Goal: Task Accomplishment & Management: Manage account settings

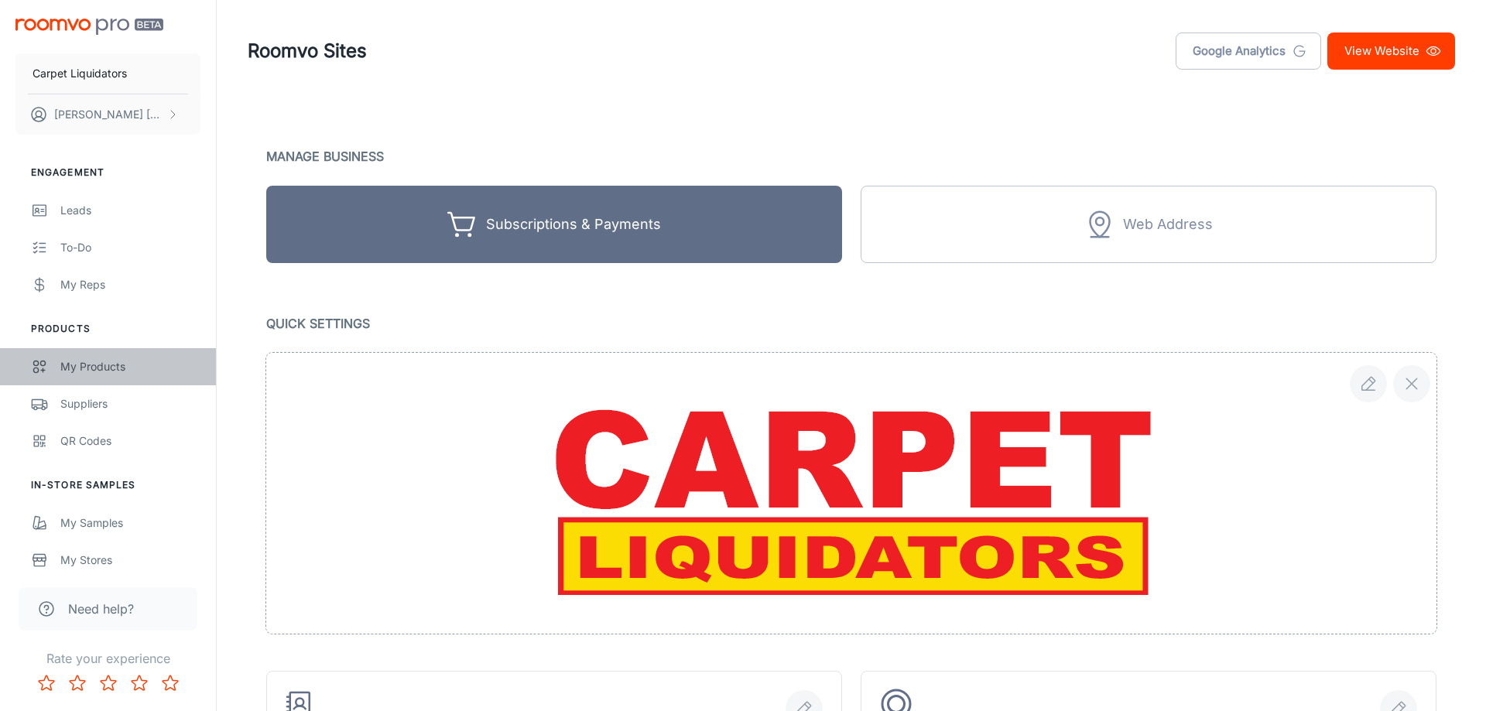
click at [106, 360] on div "My Products" at bounding box center [130, 366] width 140 height 17
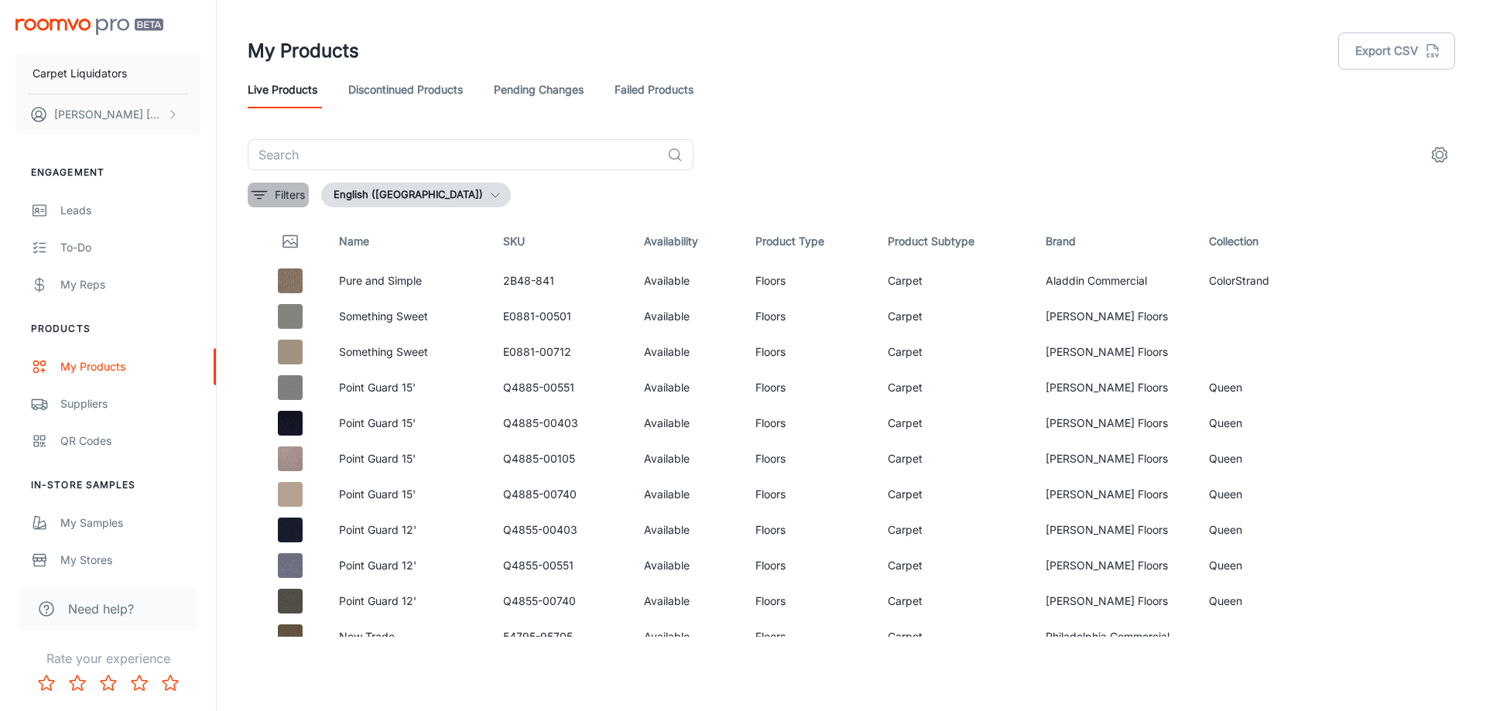
click at [275, 197] on p "Filters" at bounding box center [290, 194] width 30 height 17
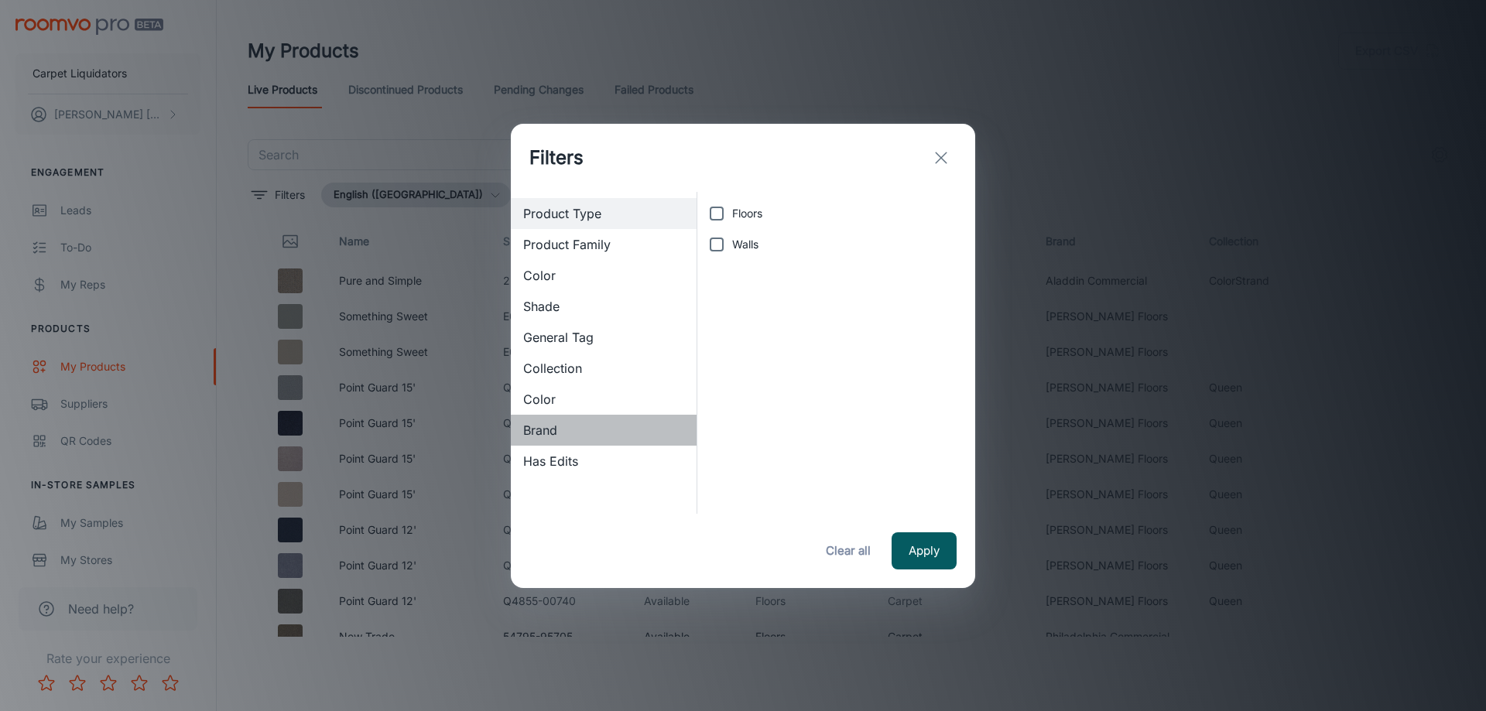
click at [541, 425] on span "Brand" at bounding box center [603, 430] width 161 height 19
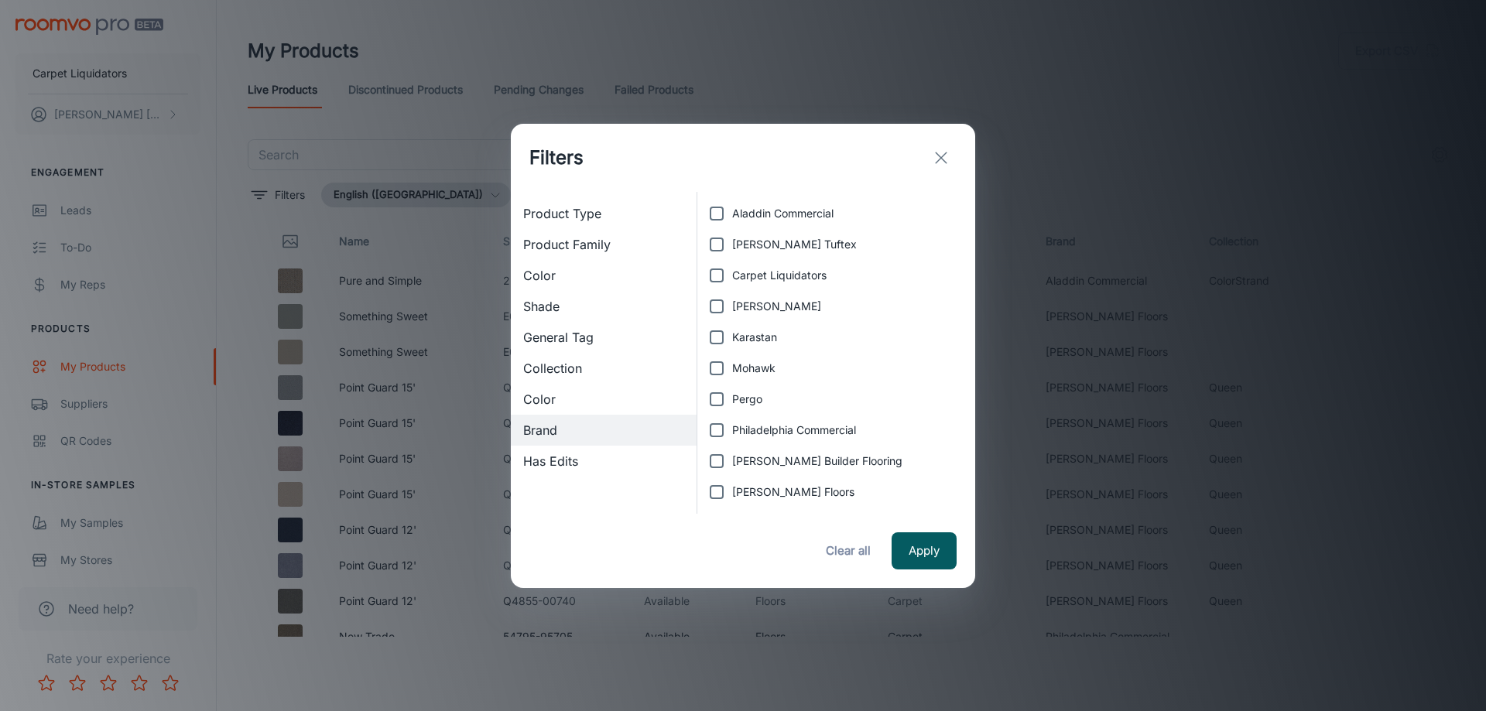
click at [756, 275] on span "Carpet Liquidators" at bounding box center [779, 275] width 94 height 17
click at [732, 275] on input "Carpet Liquidators" at bounding box center [716, 275] width 31 height 31
checkbox input "true"
click at [925, 548] on button "Apply" at bounding box center [923, 550] width 65 height 37
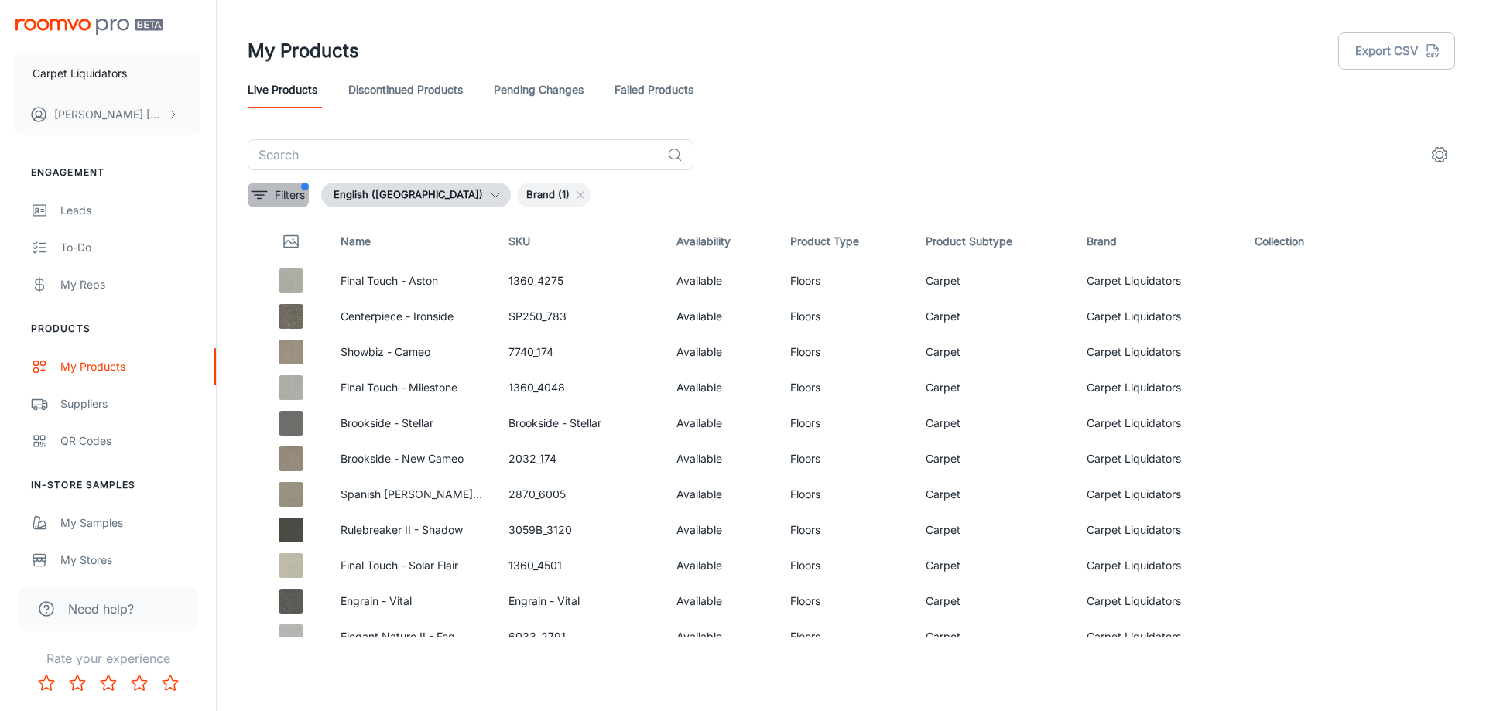
click at [295, 199] on p "Filters" at bounding box center [290, 194] width 30 height 17
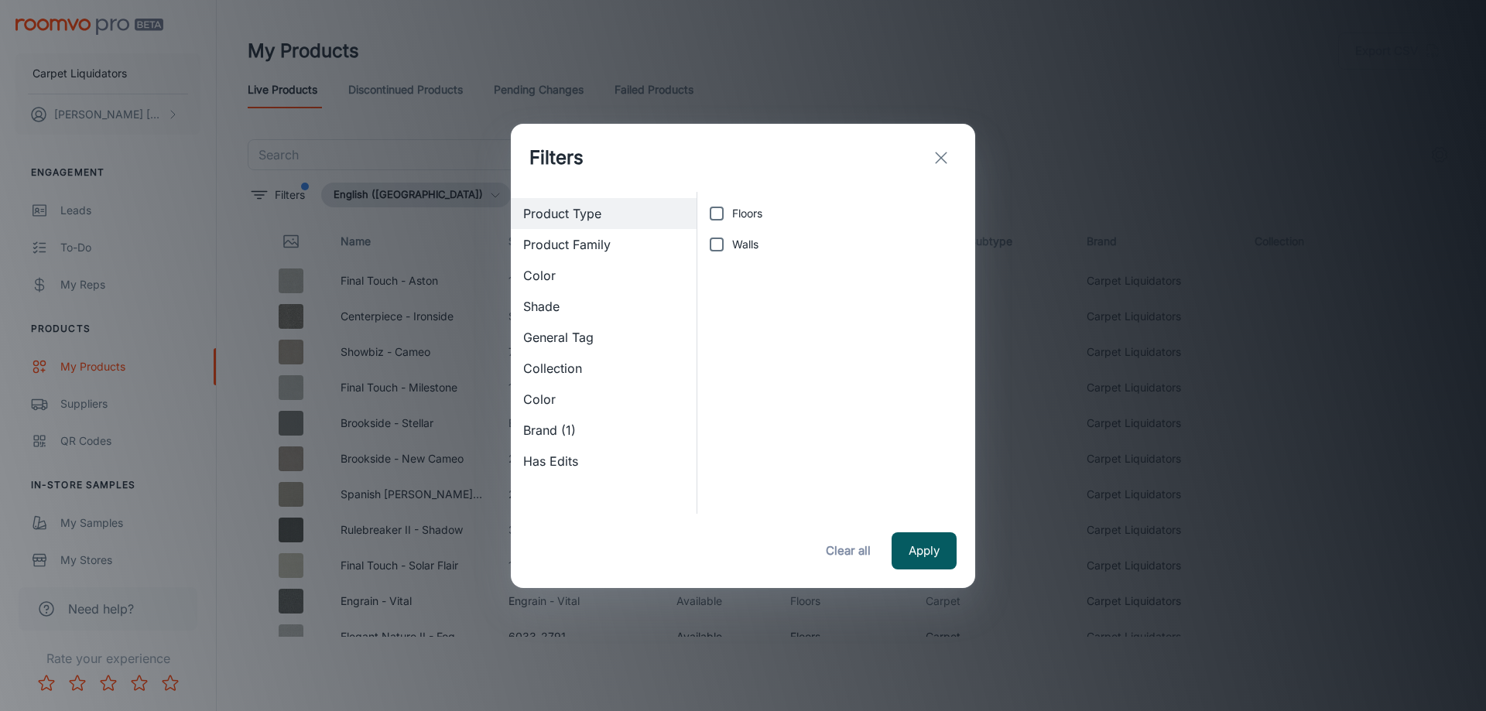
click at [558, 430] on span "Brand (1)" at bounding box center [603, 430] width 161 height 19
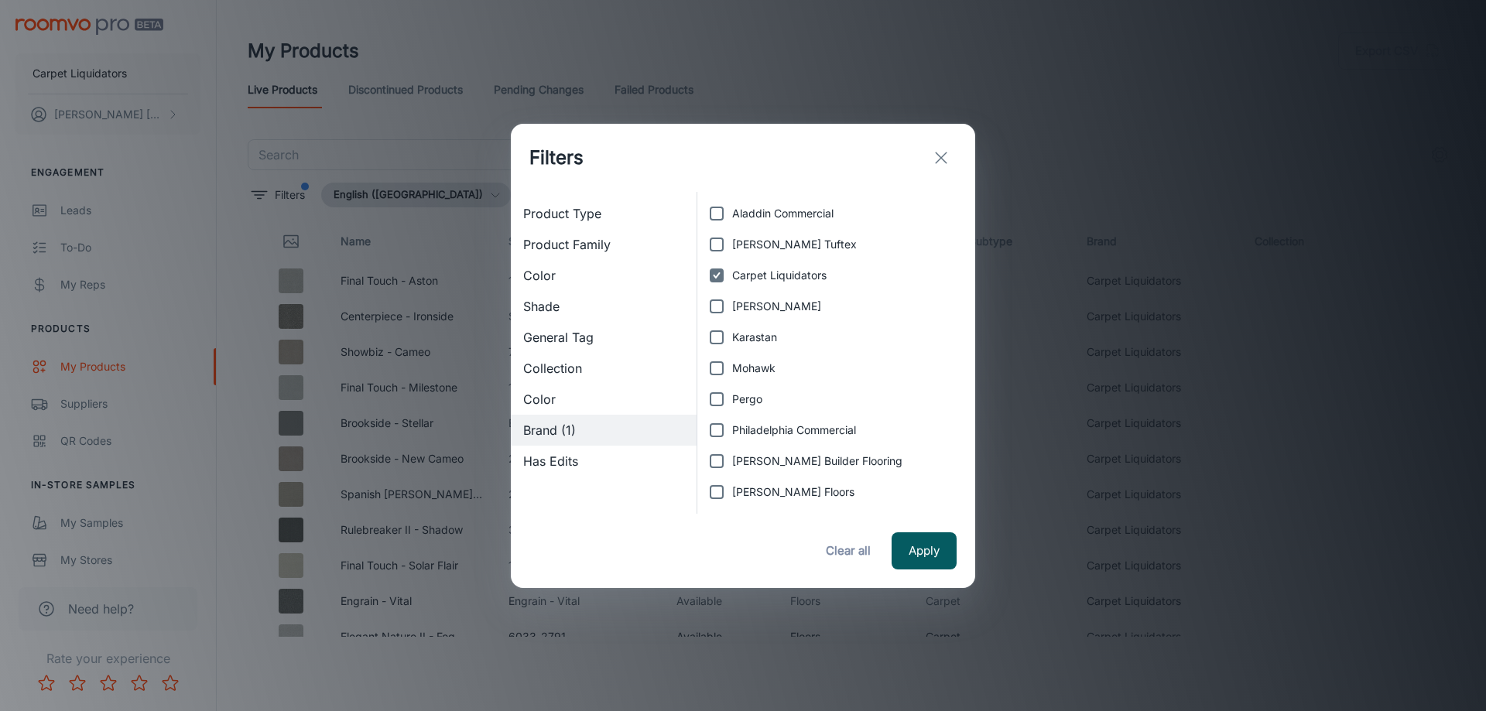
click at [728, 279] on input "Carpet Liquidators" at bounding box center [716, 275] width 31 height 31
checkbox input "false"
click at [857, 549] on button "Clear all" at bounding box center [848, 550] width 62 height 37
click at [921, 560] on button "Apply" at bounding box center [923, 550] width 65 height 37
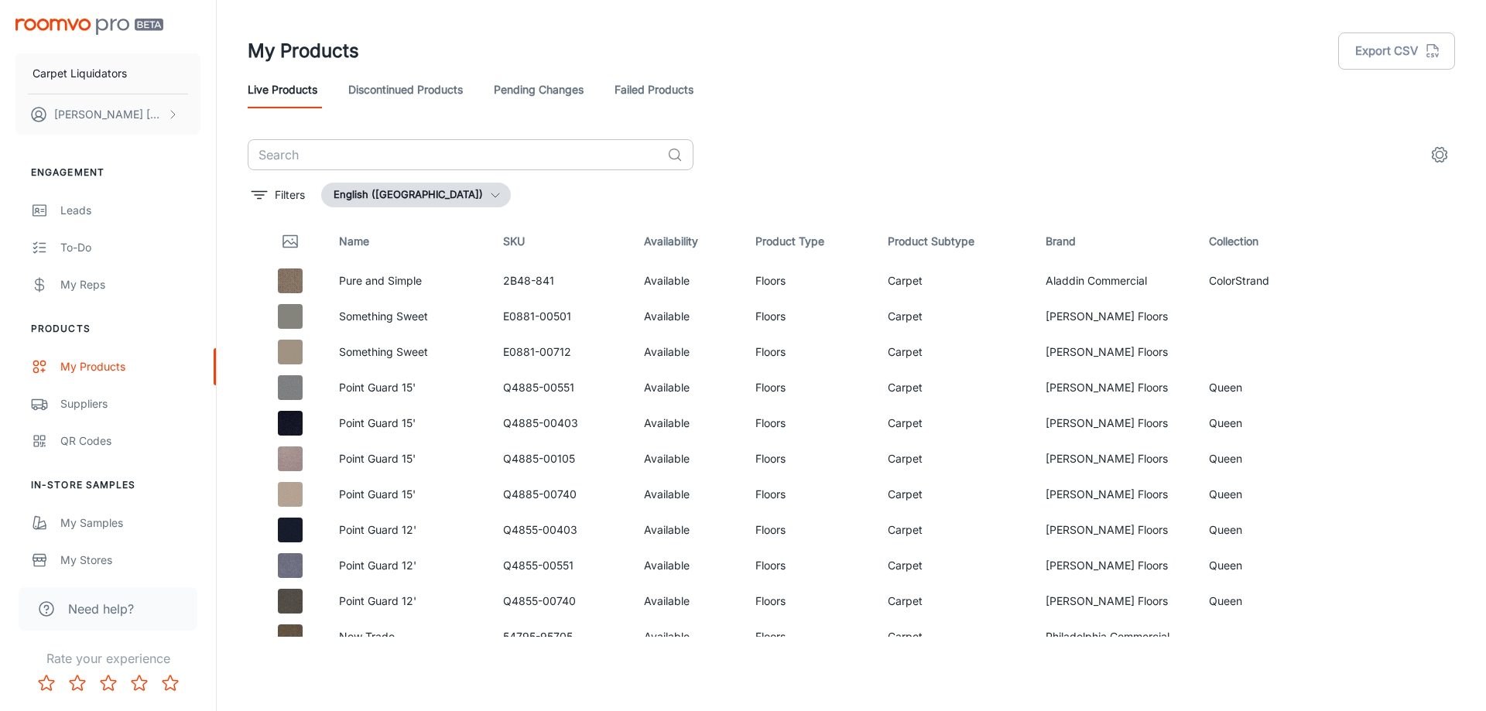
click at [314, 155] on input "text" at bounding box center [454, 154] width 413 height 31
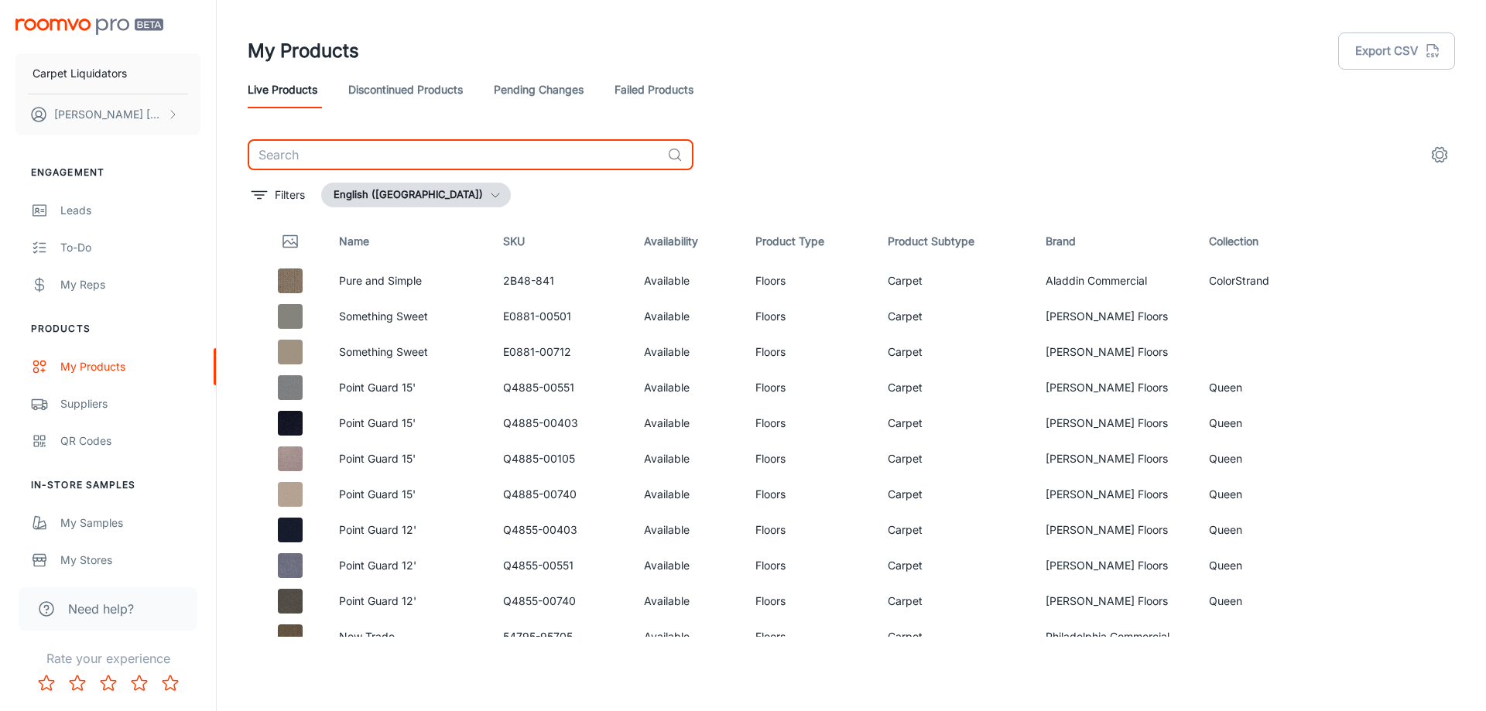
click at [324, 154] on input "text" at bounding box center [454, 154] width 413 height 31
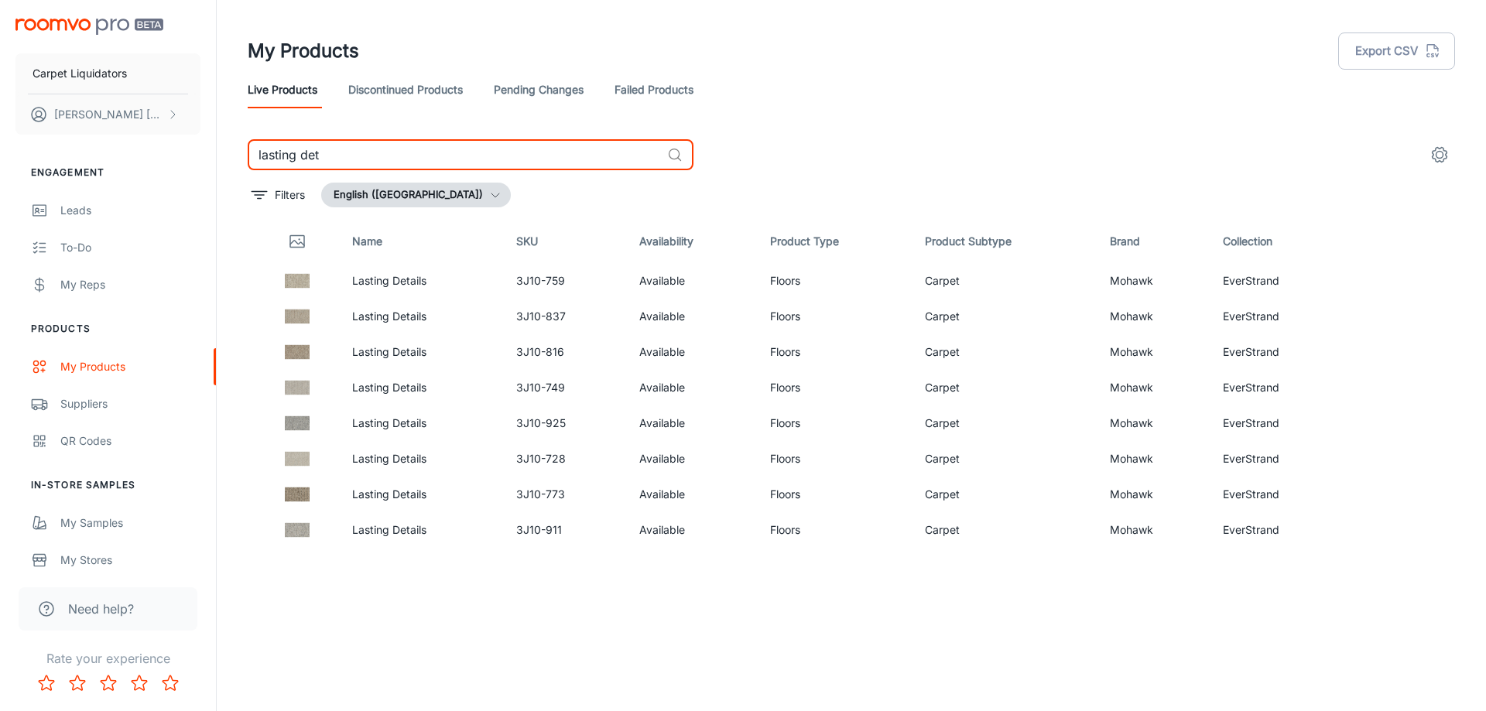
type input "lasting det"
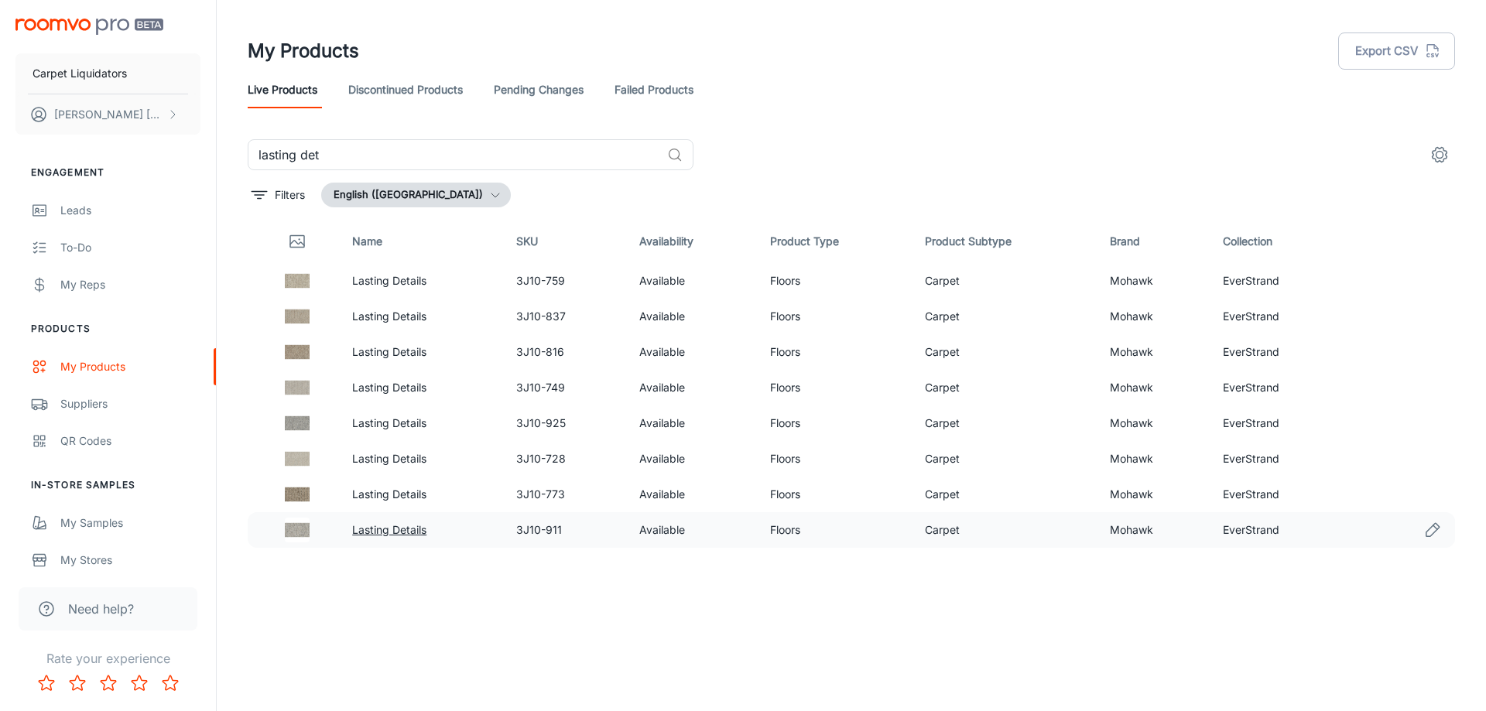
click at [409, 532] on link "Lasting Details" at bounding box center [389, 529] width 74 height 13
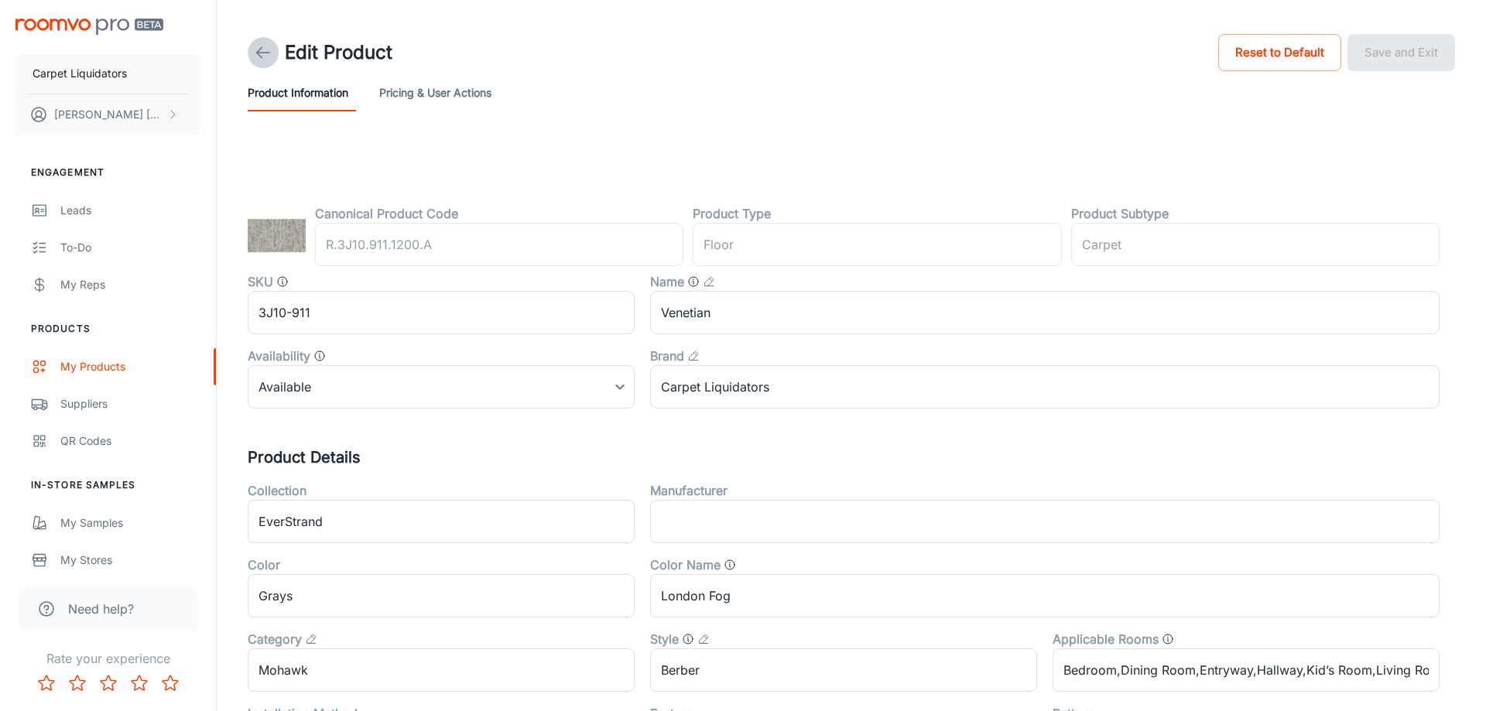
click at [258, 59] on icon at bounding box center [263, 52] width 19 height 19
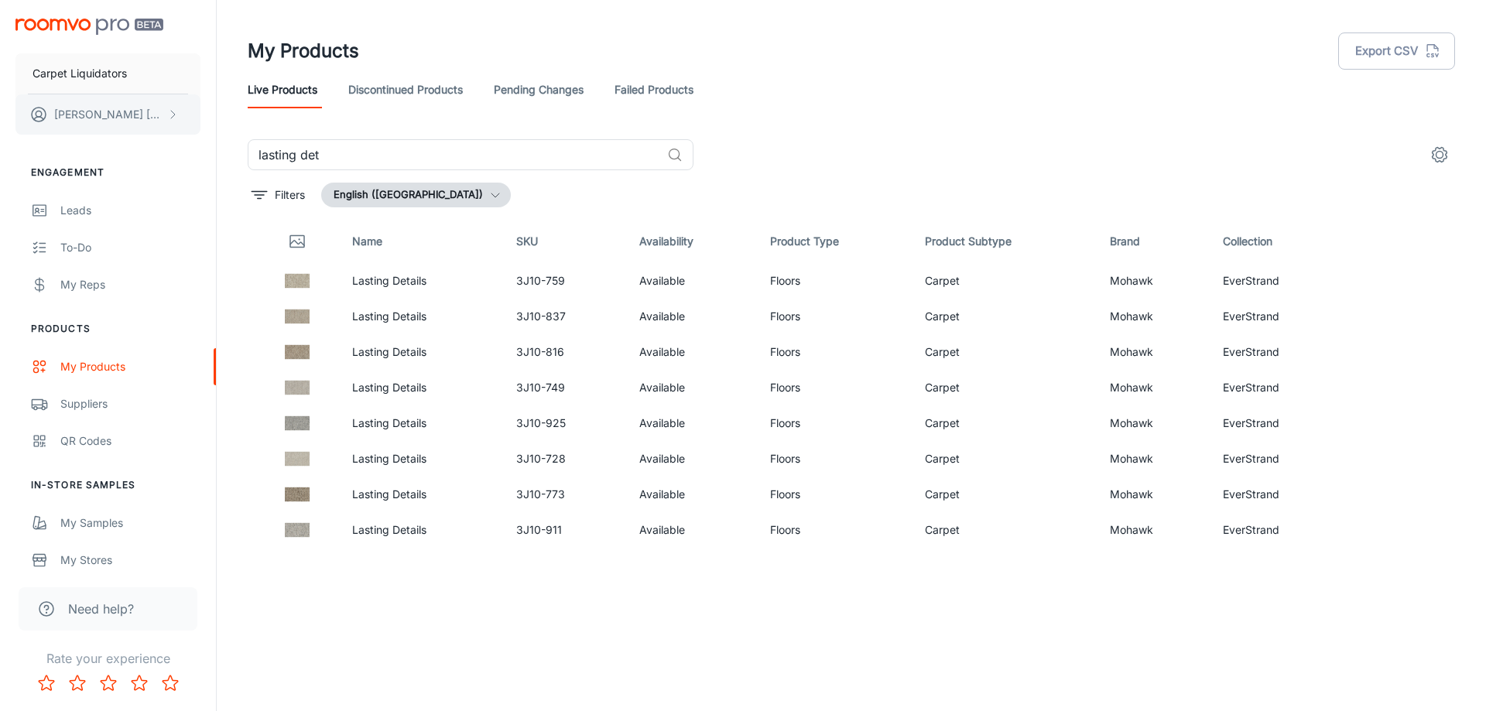
click at [166, 120] on button "[PERSON_NAME]" at bounding box center [107, 114] width 185 height 40
click at [166, 120] on div at bounding box center [743, 355] width 1486 height 711
click at [44, 28] on img "scrollable content" at bounding box center [89, 27] width 148 height 16
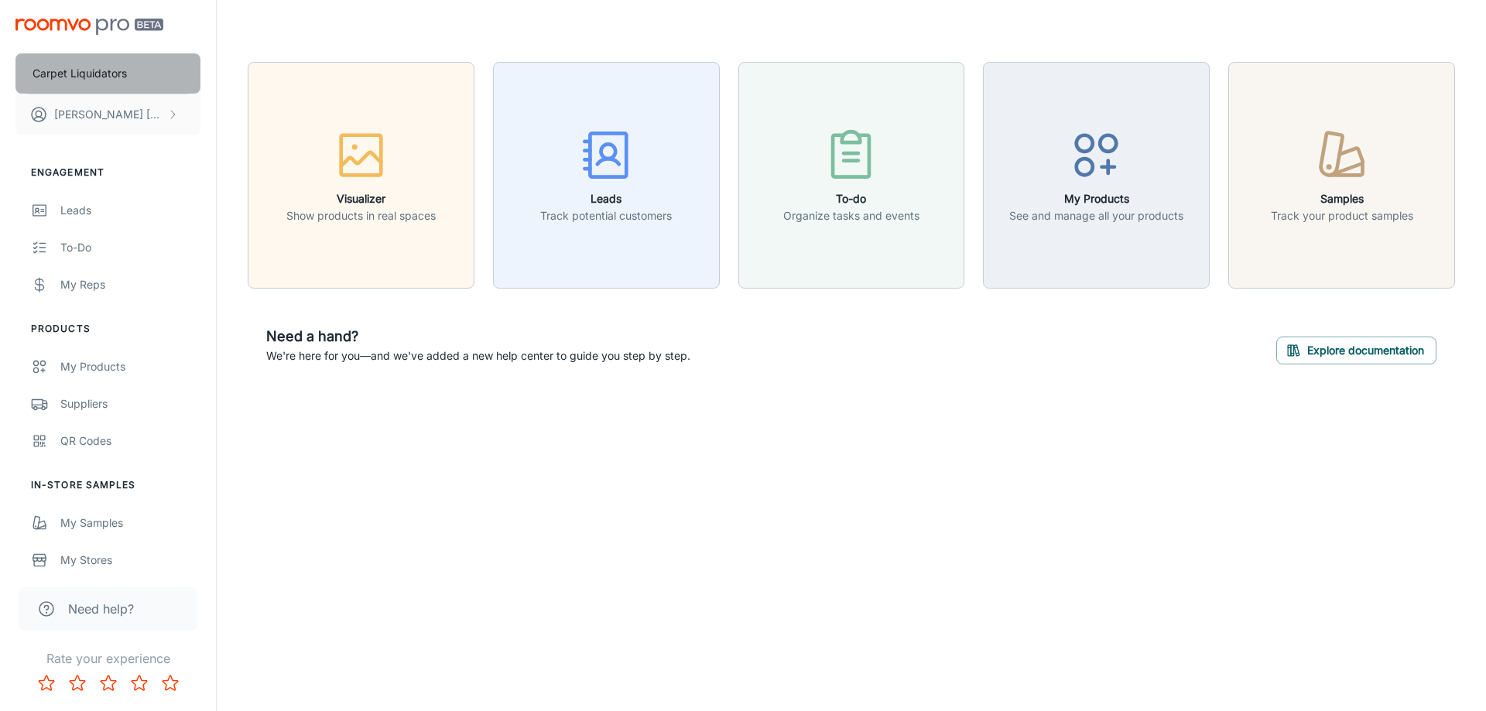
click at [97, 73] on p "Carpet Liquidators" at bounding box center [79, 73] width 94 height 17
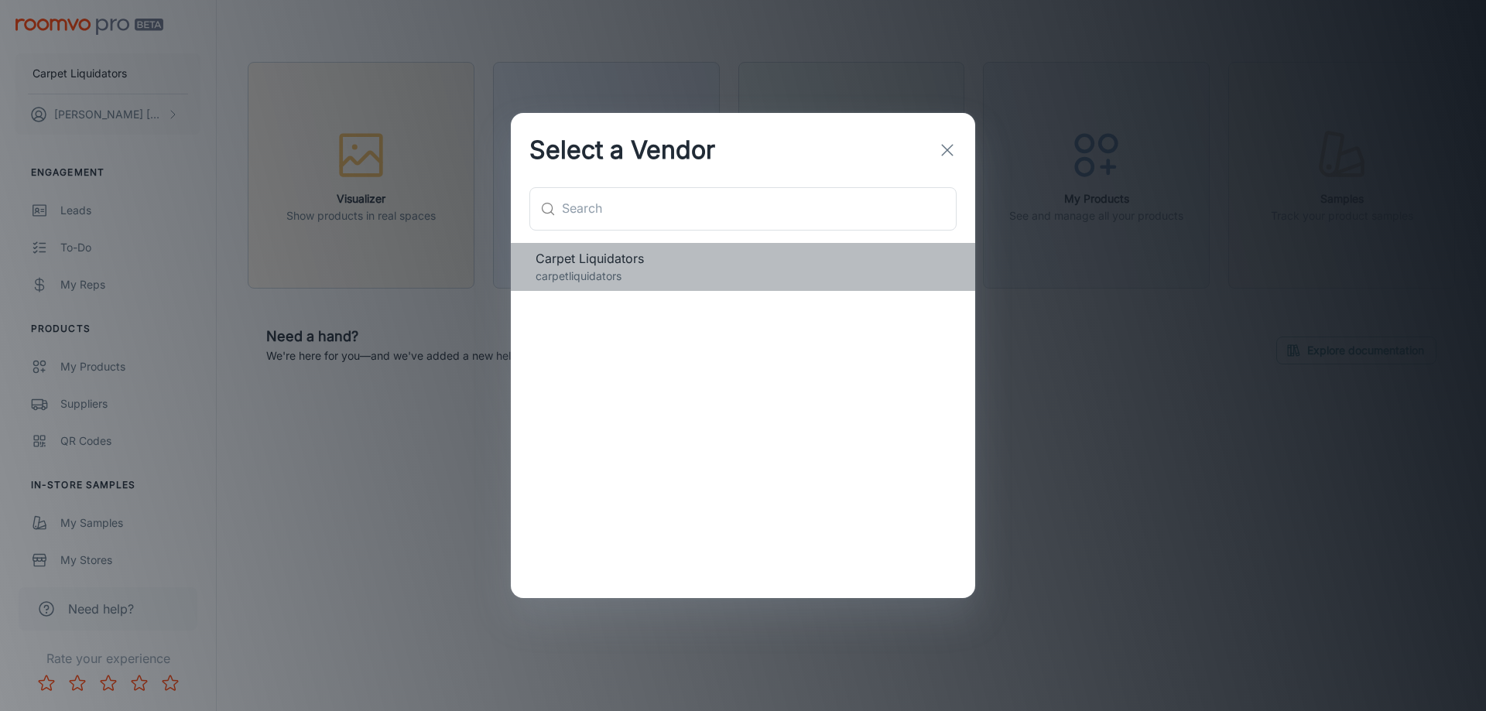
click at [576, 255] on span "Carpet Liquidators" at bounding box center [742, 258] width 415 height 19
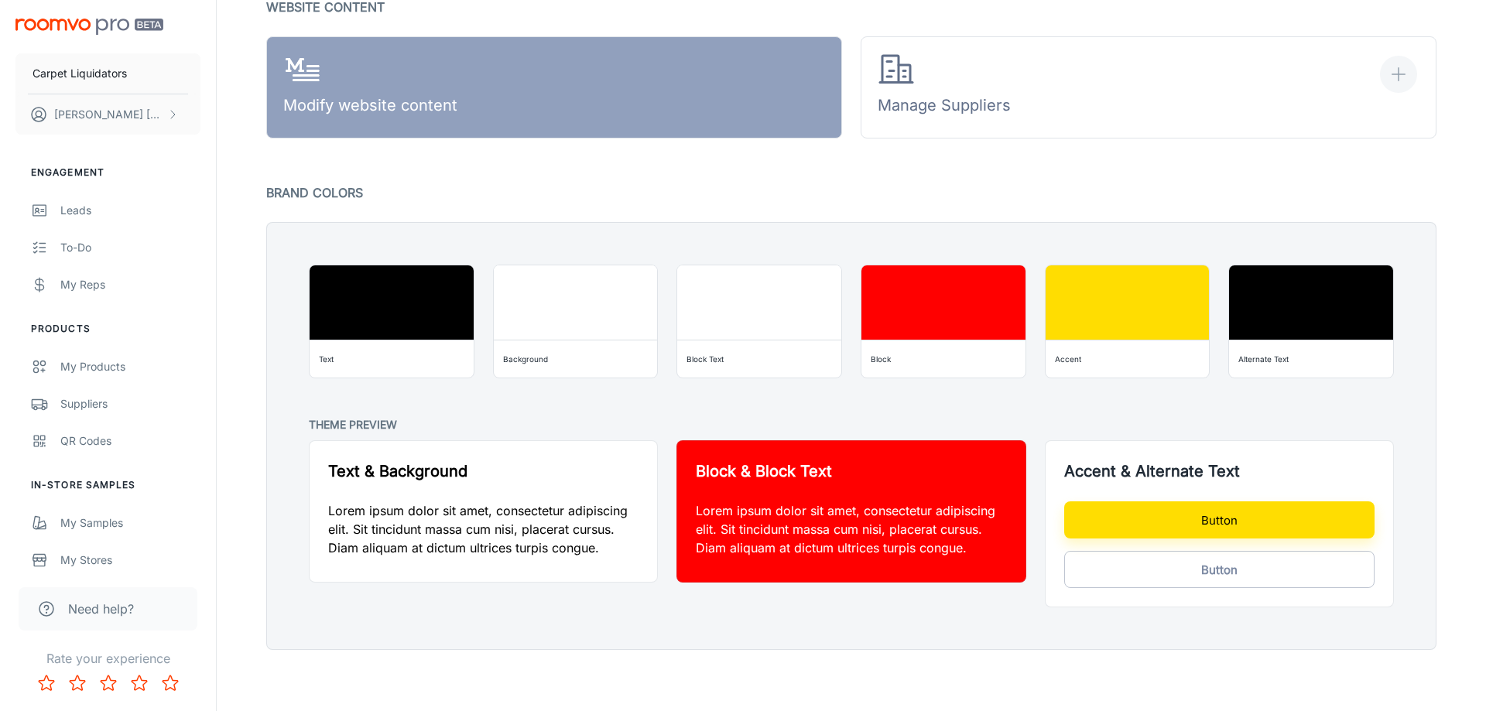
scroll to position [1106, 0]
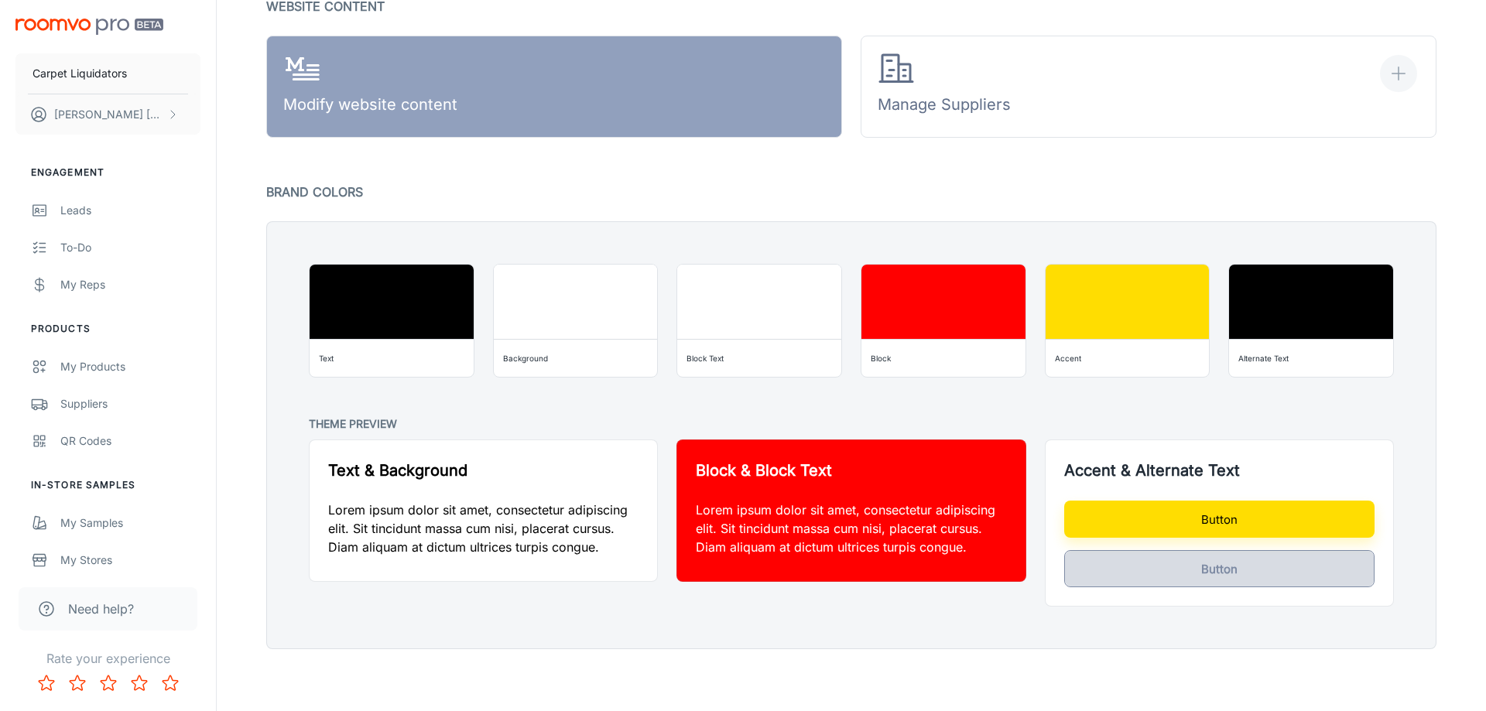
click at [1241, 580] on button "Button" at bounding box center [1219, 568] width 310 height 37
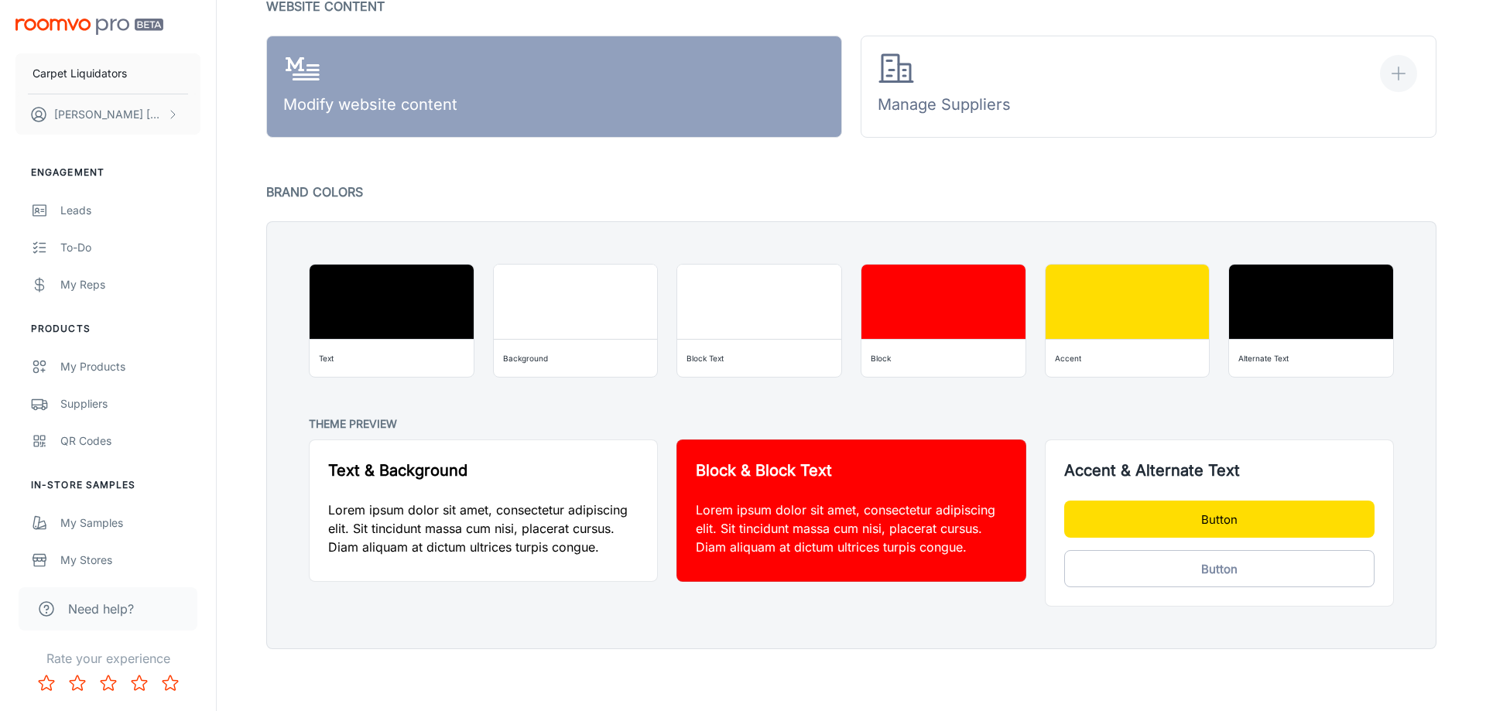
click at [1222, 521] on button "Button" at bounding box center [1219, 519] width 310 height 37
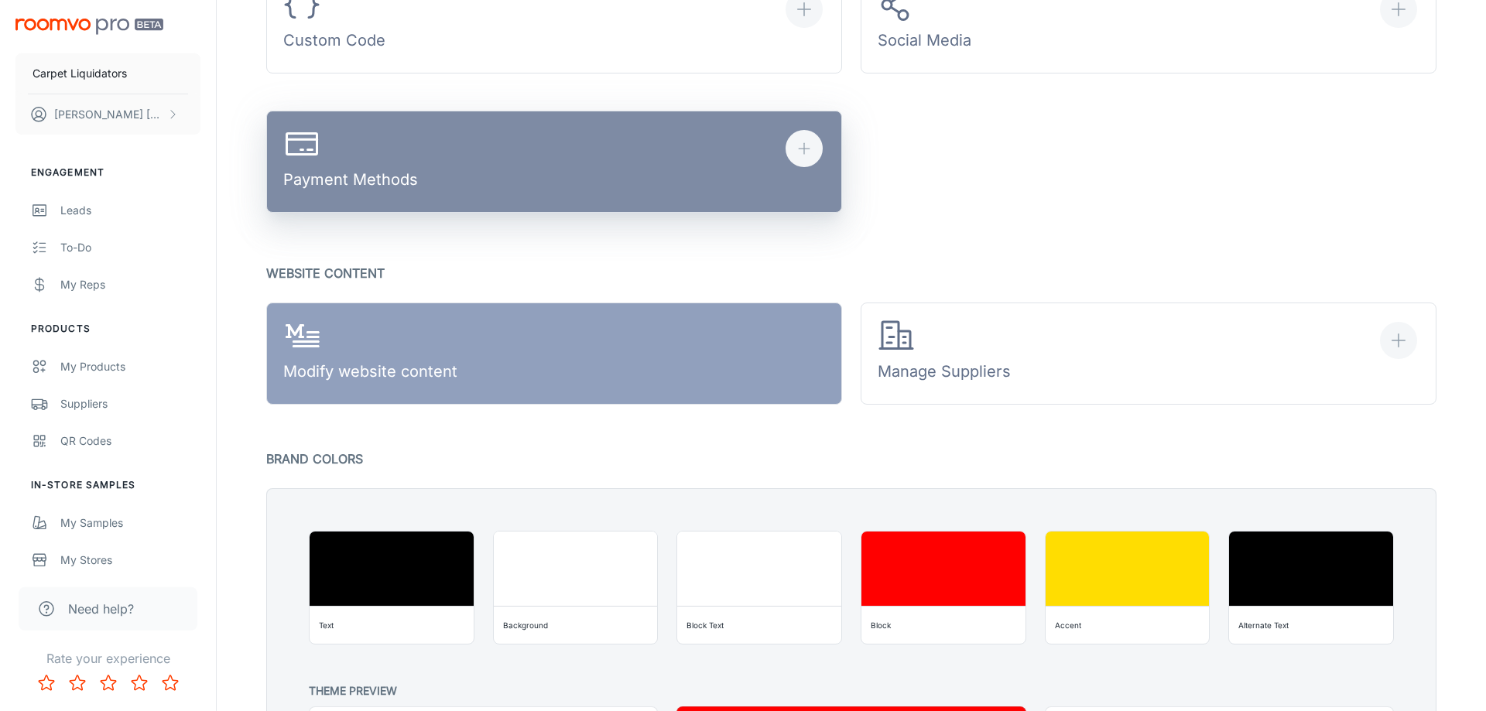
scroll to position [790, 0]
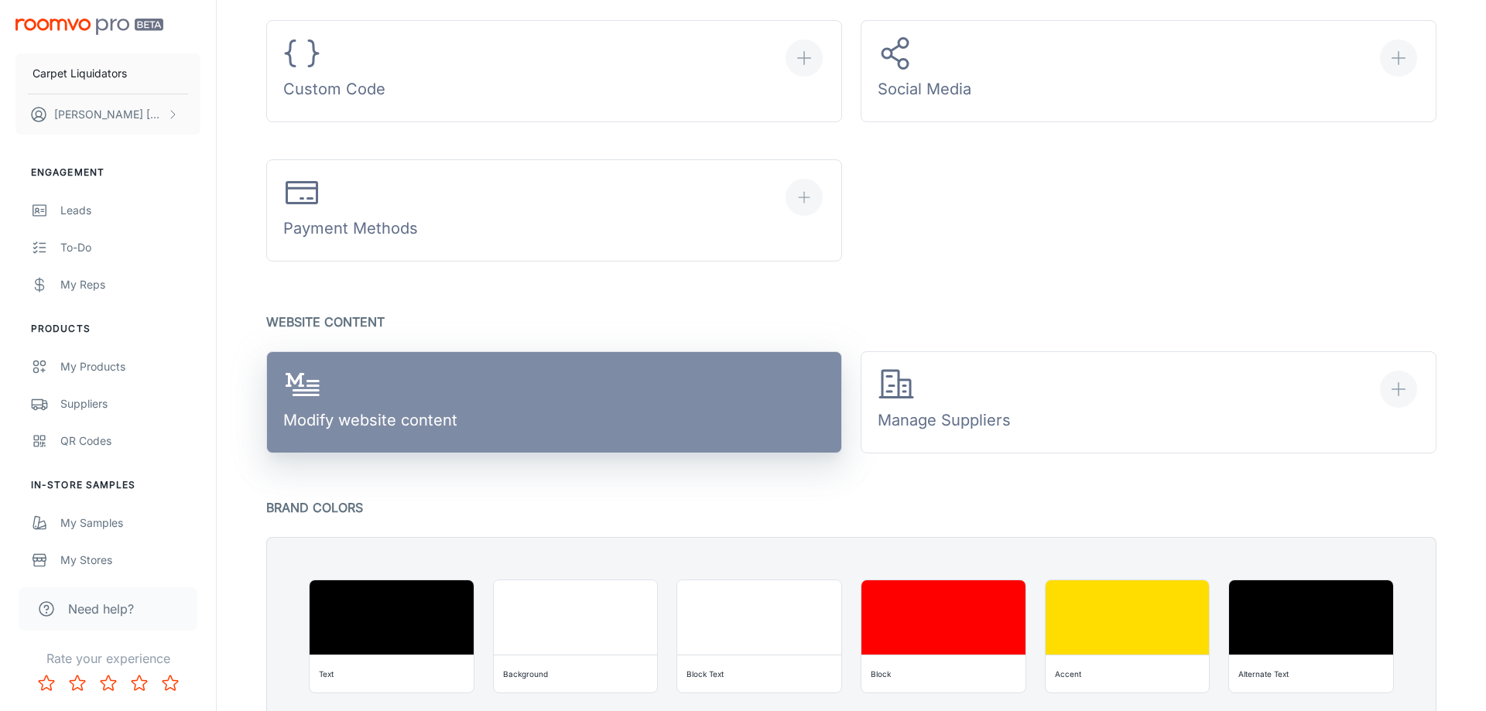
click at [675, 409] on link "Modify website content" at bounding box center [554, 402] width 576 height 102
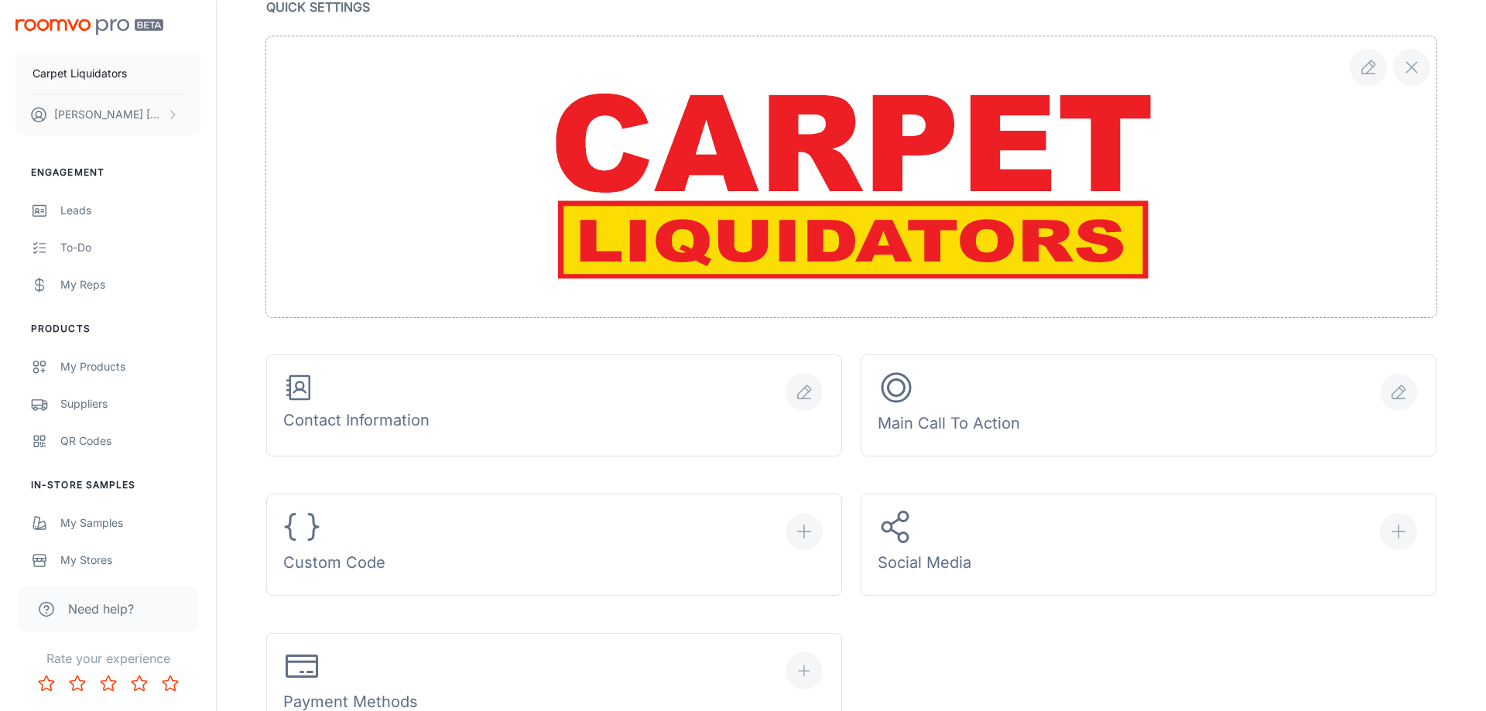
scroll to position [0, 0]
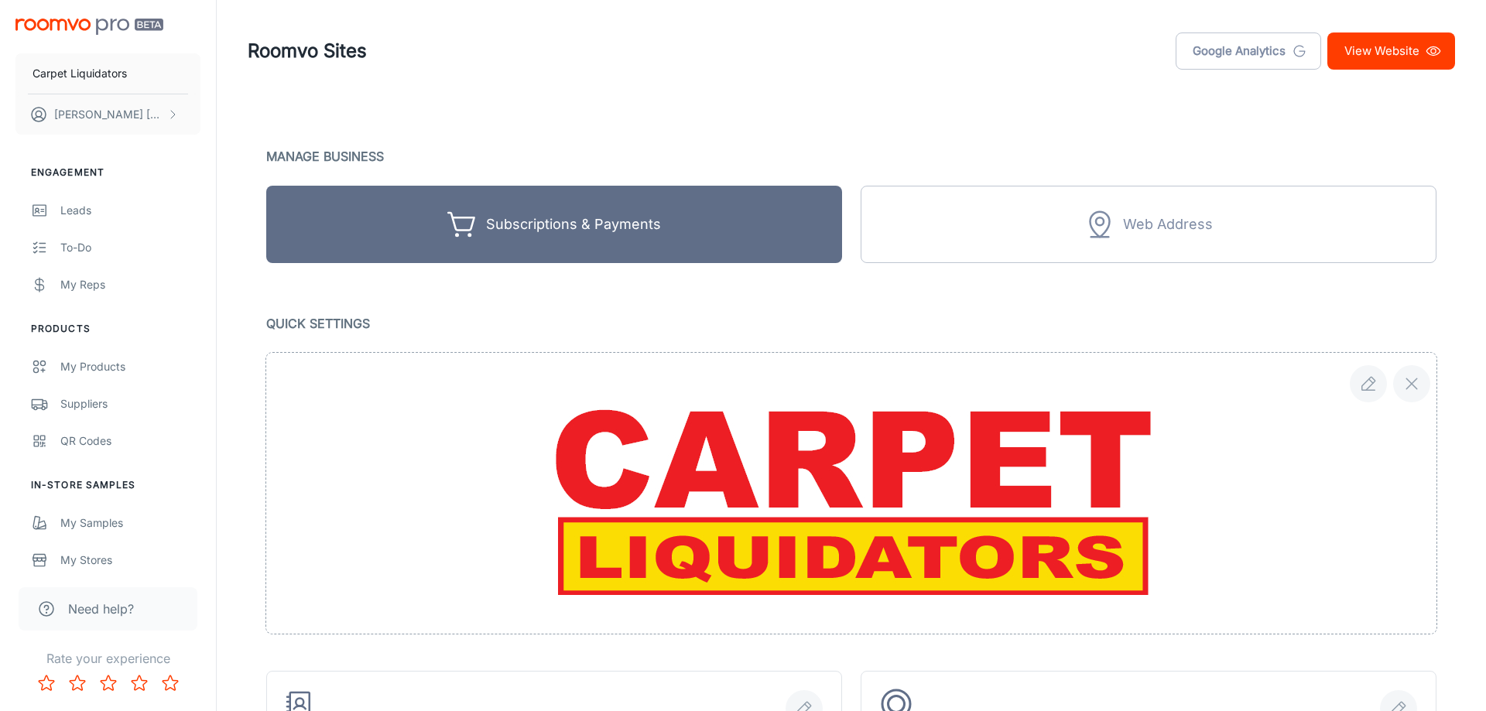
click at [1372, 38] on link "View Website" at bounding box center [1391, 50] width 128 height 37
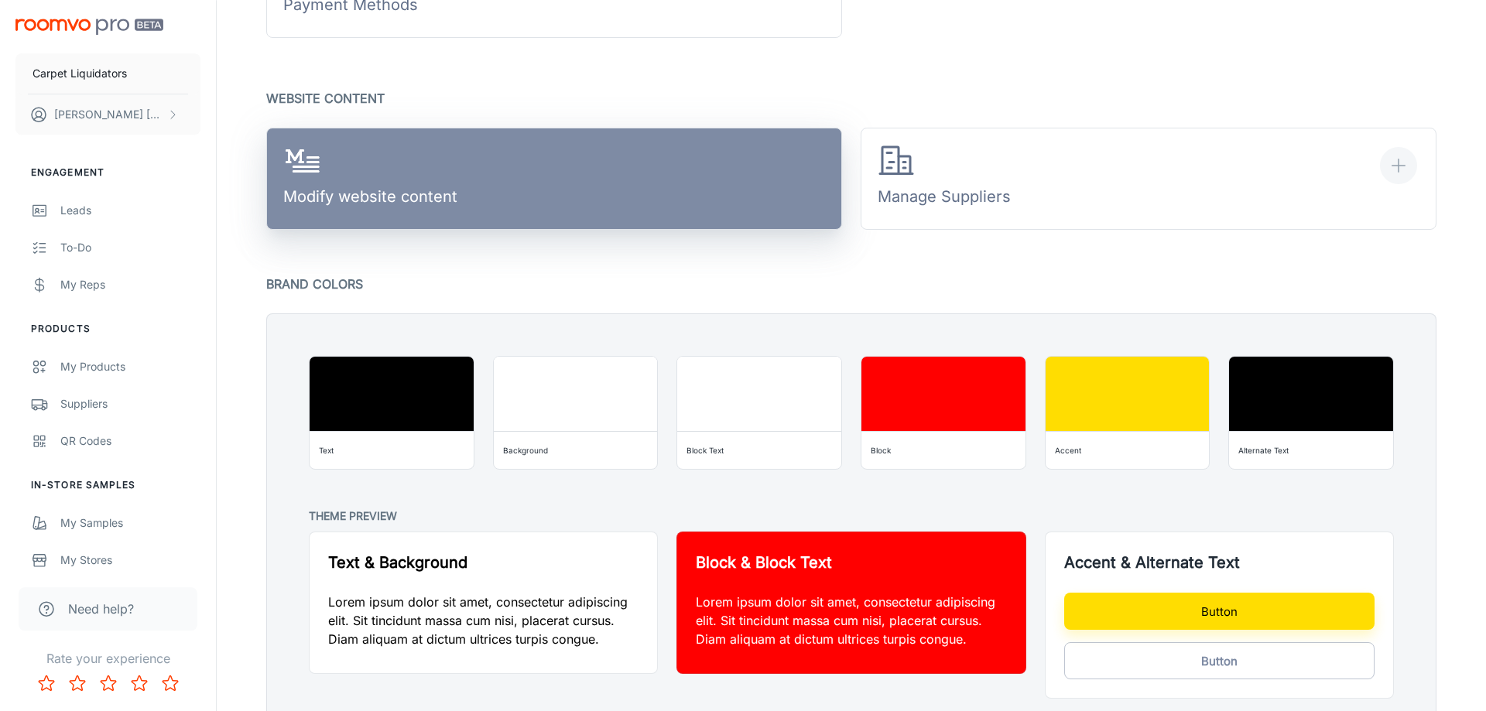
scroll to position [1106, 0]
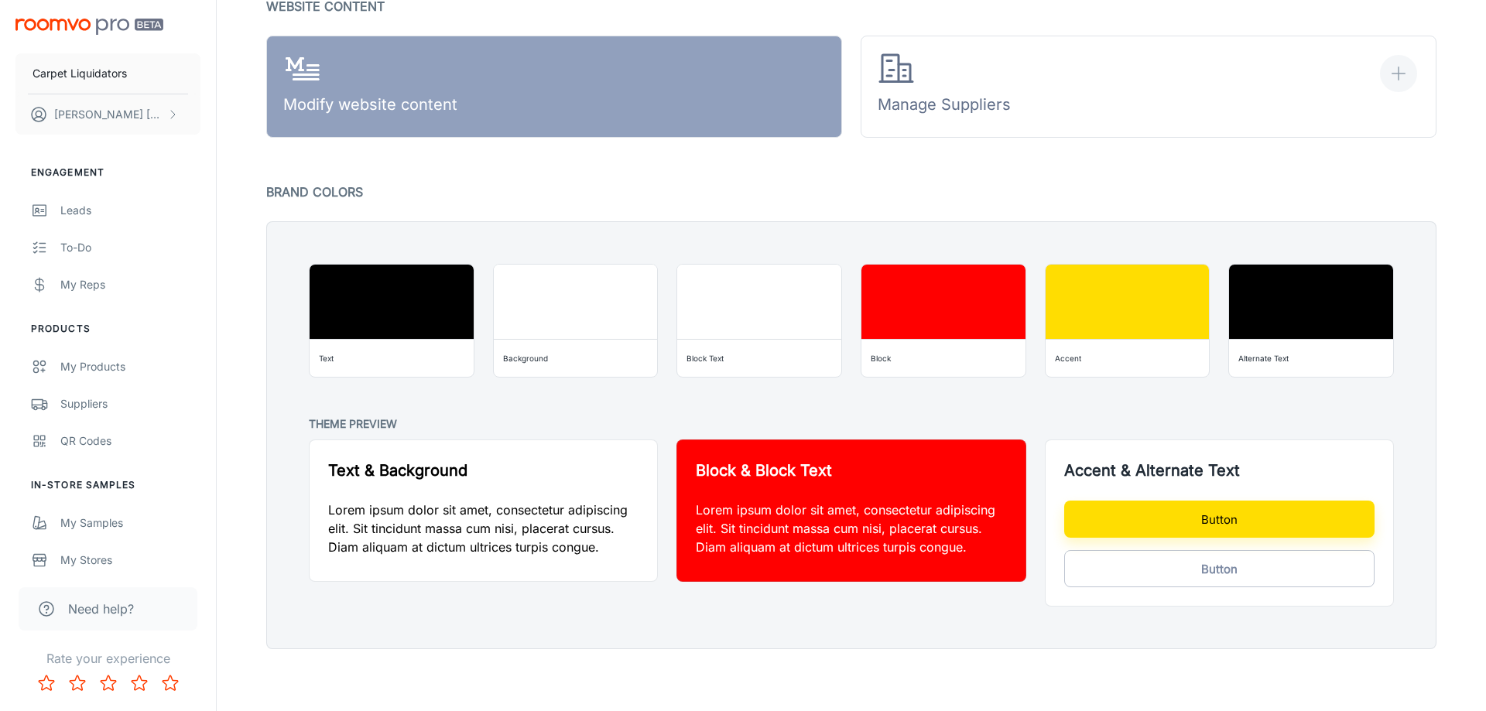
click at [449, 508] on p "Lorem ipsum dolor sit amet, consectetur adipiscing elit. Sit tincidunt massa cu…" at bounding box center [483, 529] width 310 height 56
click at [443, 476] on h5 "Text & Background" at bounding box center [483, 470] width 310 height 23
click at [764, 491] on div "Block & Block Text Lorem ipsum dolor sit amet, consectetur adipiscing elit. Sit…" at bounding box center [850, 510] width 347 height 141
click at [116, 366] on div "My Products" at bounding box center [130, 366] width 140 height 17
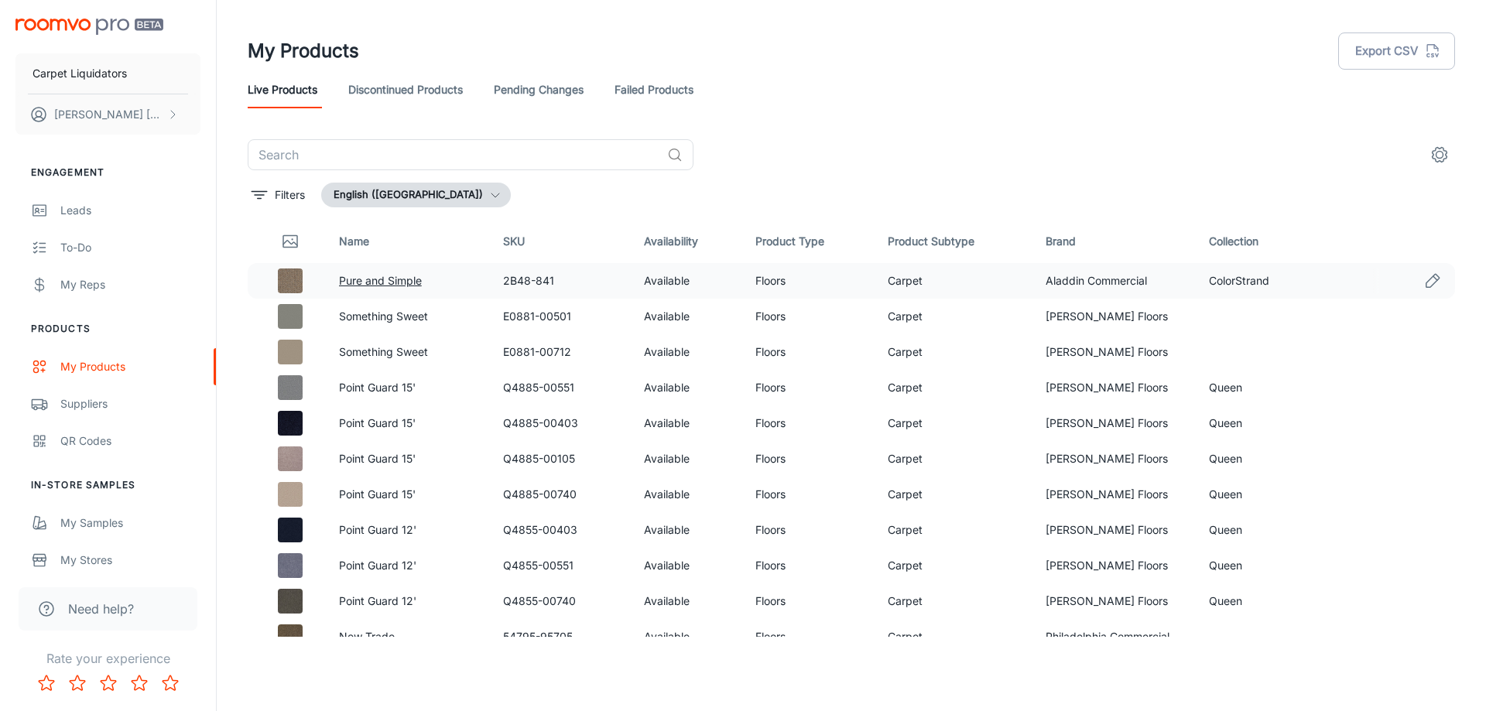
click at [396, 276] on link "Pure and Simple" at bounding box center [380, 280] width 83 height 13
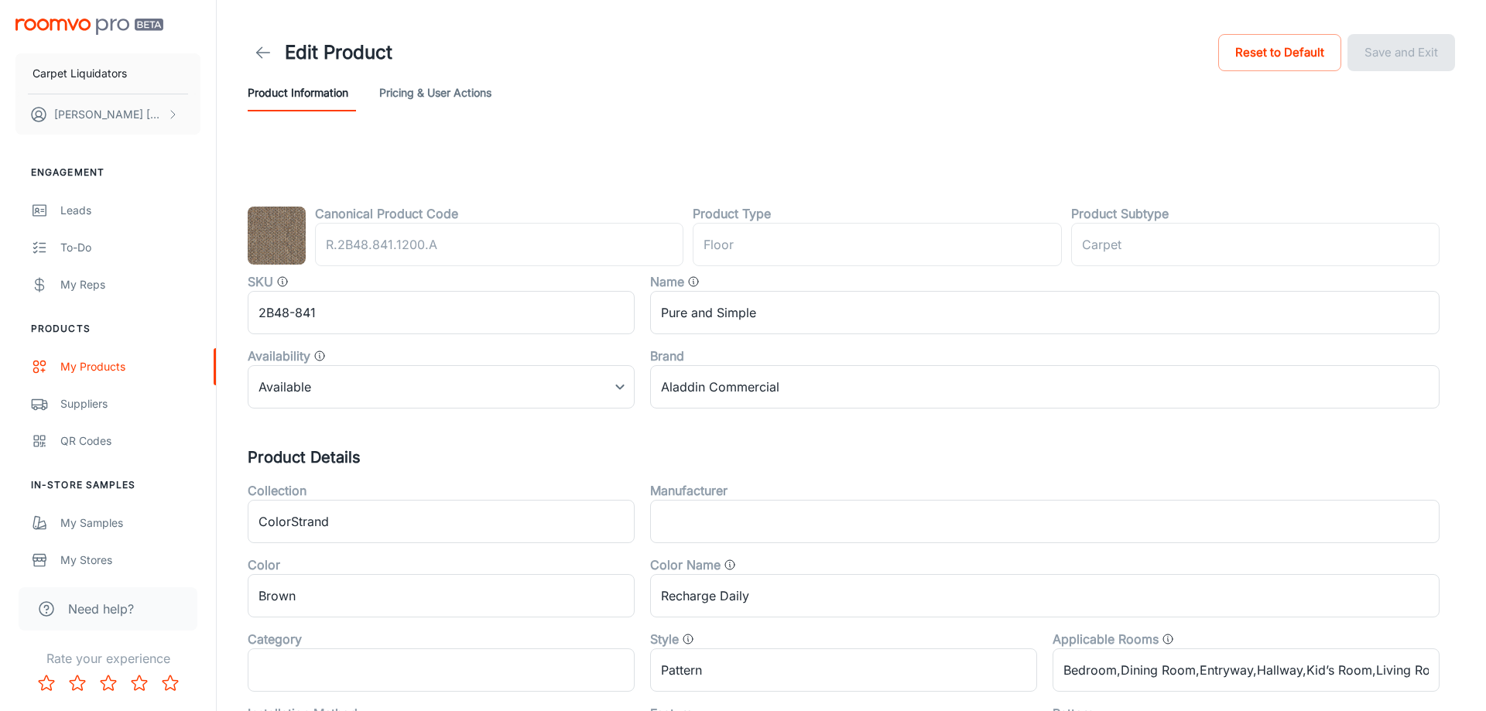
click at [457, 92] on button "Pricing & User Actions" at bounding box center [435, 92] width 112 height 37
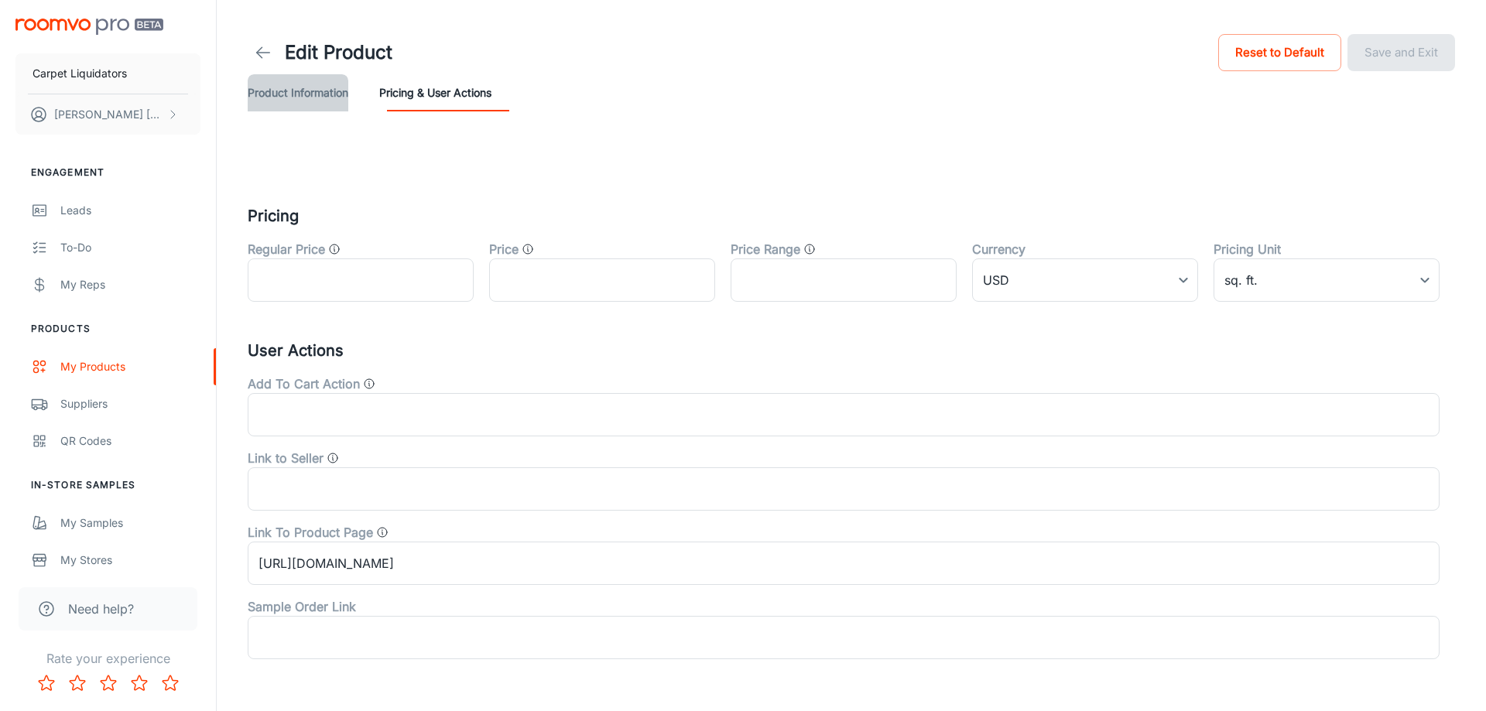
click at [337, 82] on button "Product Information" at bounding box center [298, 92] width 101 height 37
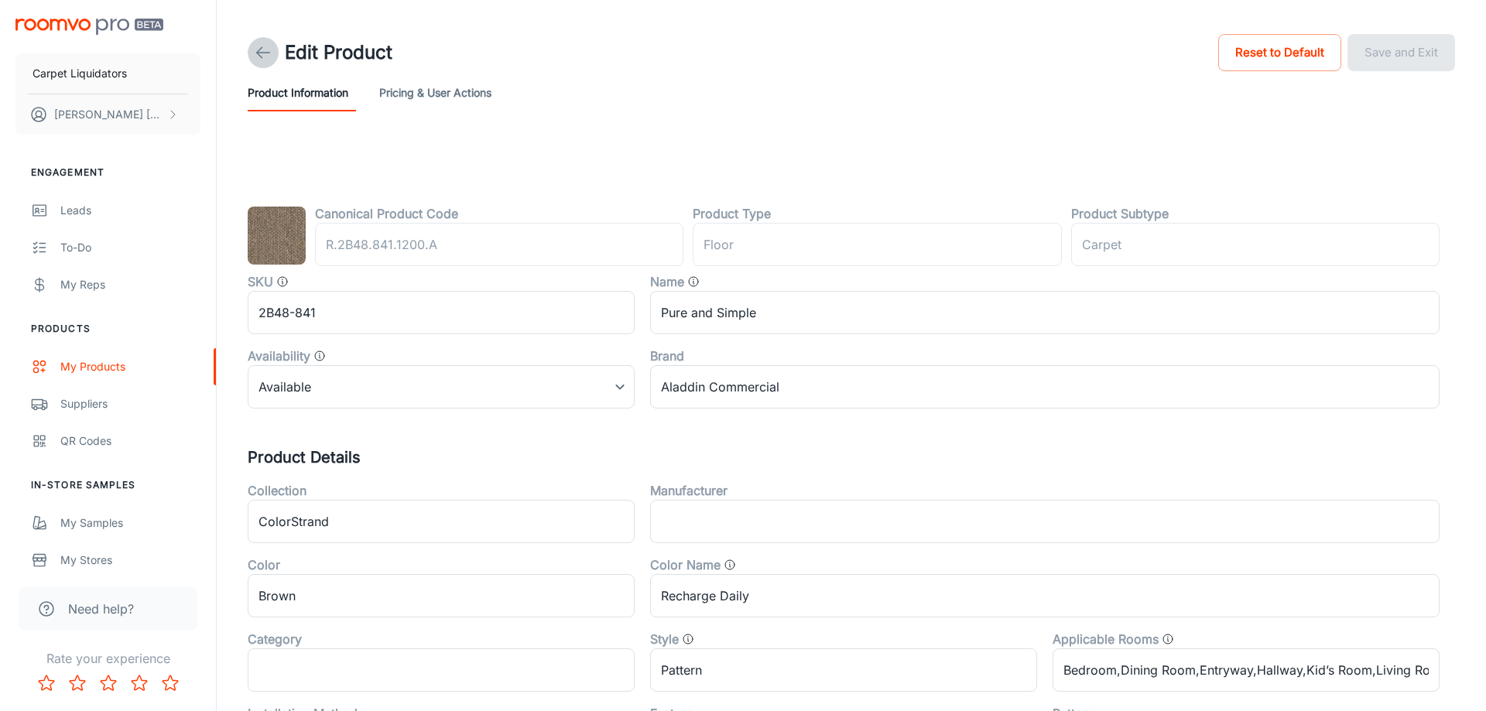
click at [269, 59] on icon at bounding box center [263, 52] width 19 height 19
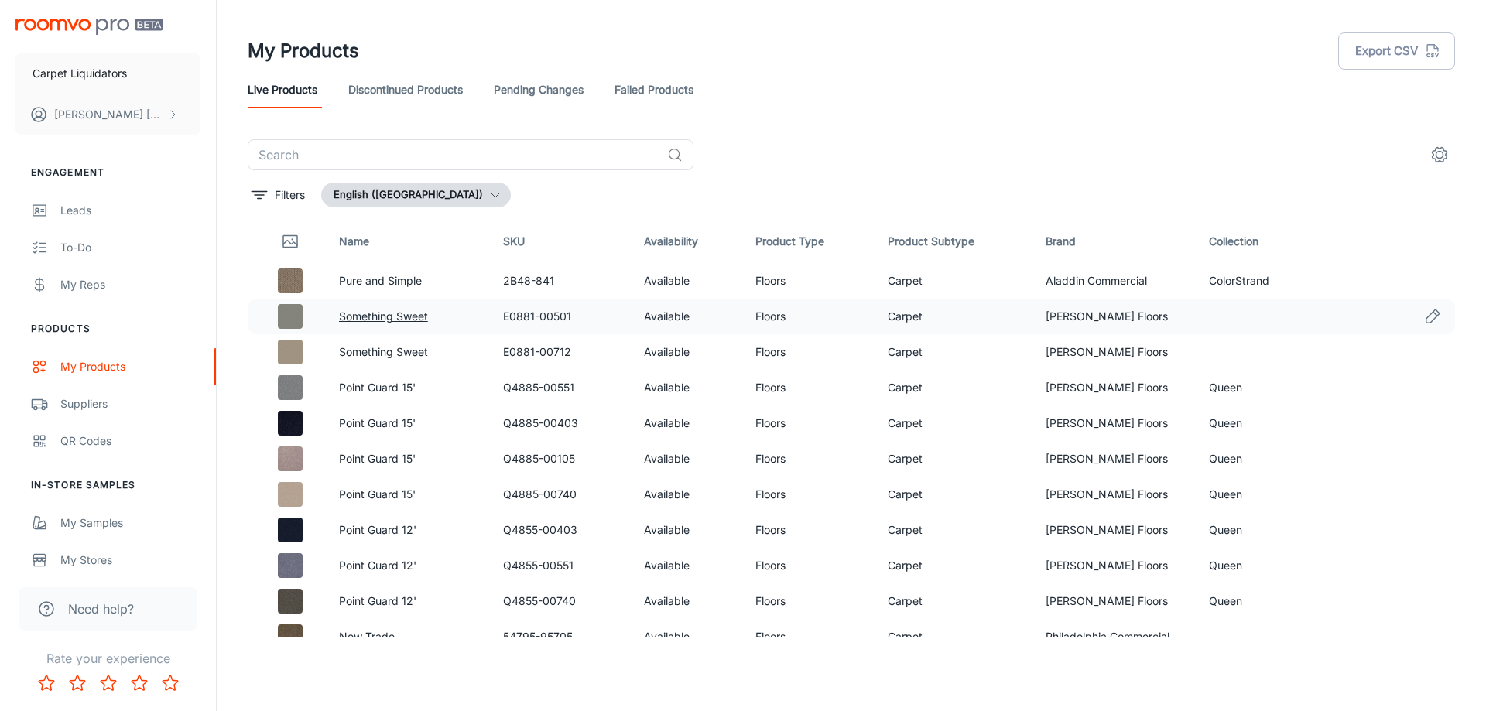
click at [386, 315] on link "Something Sweet" at bounding box center [383, 315] width 89 height 13
click at [414, 282] on link "Pure and Simple" at bounding box center [380, 280] width 83 height 13
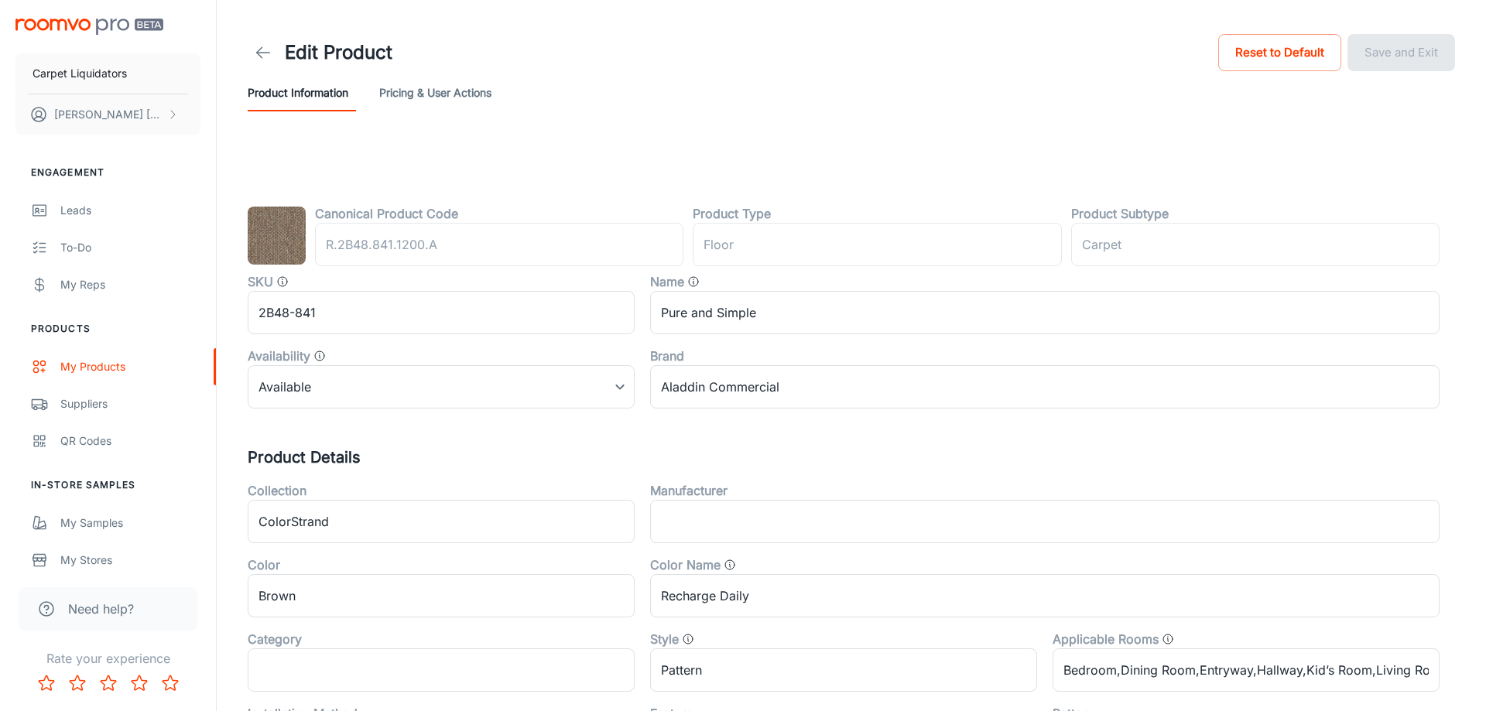
click at [472, 90] on button "Pricing & User Actions" at bounding box center [435, 92] width 112 height 37
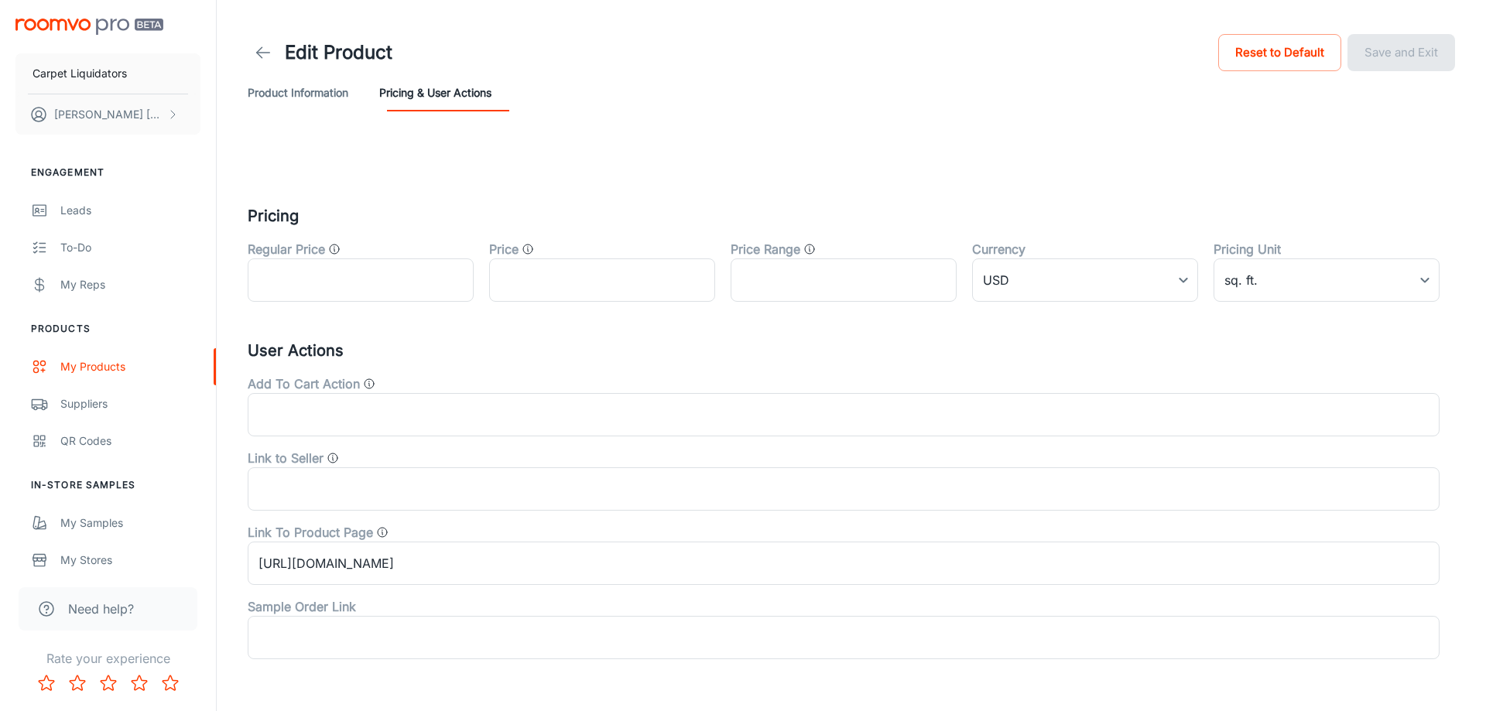
click at [282, 93] on button "Product Information" at bounding box center [298, 92] width 101 height 37
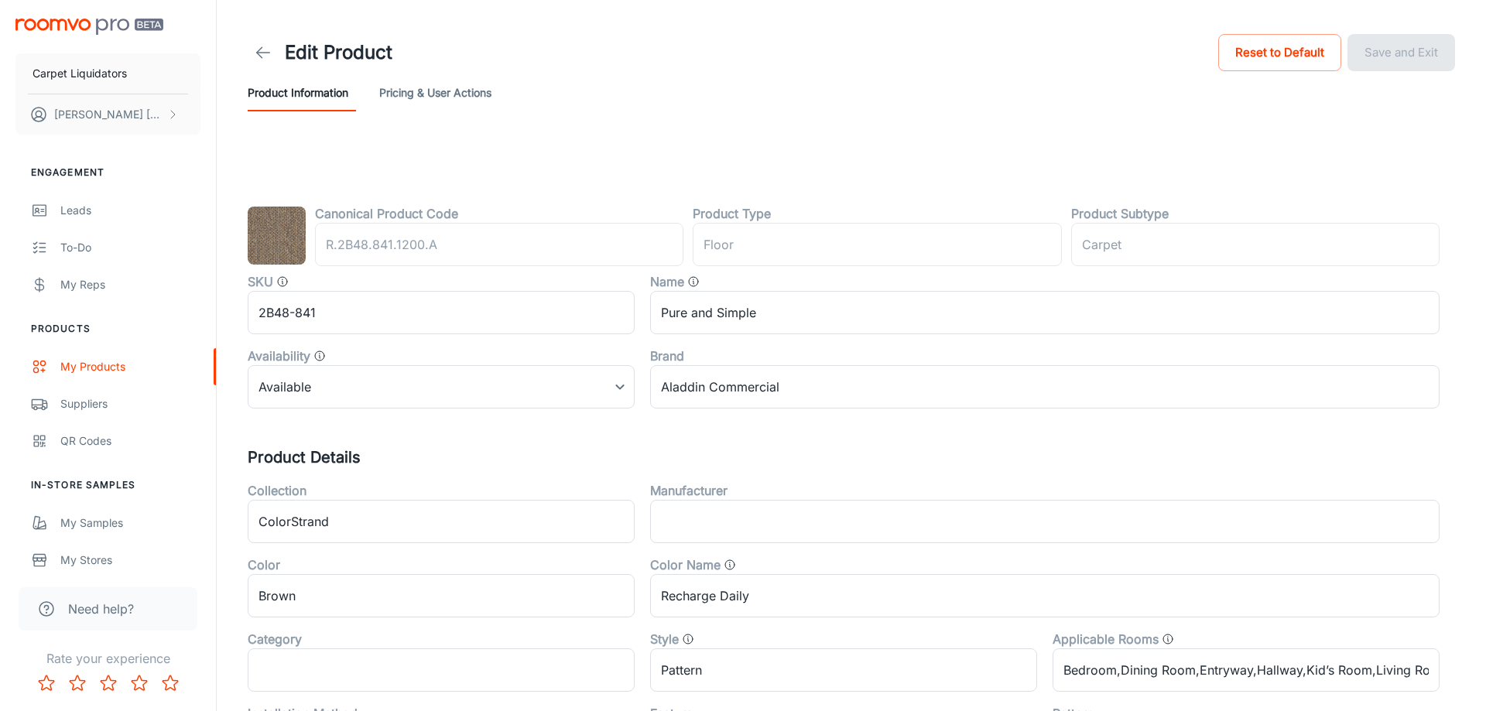
click at [263, 55] on icon at bounding box center [263, 52] width 19 height 19
